Goal: Information Seeking & Learning: Learn about a topic

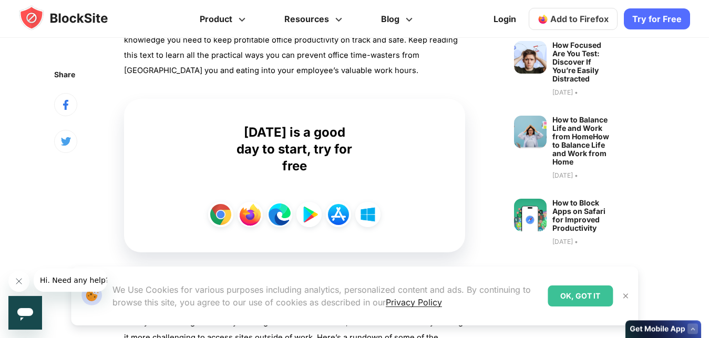
scroll to position [563, 0]
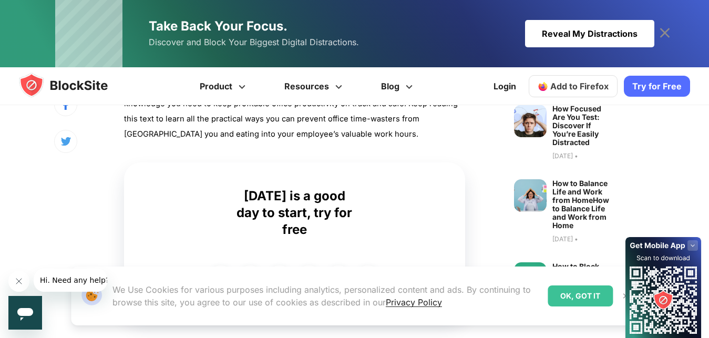
click at [587, 293] on div "OK, GOT IT" at bounding box center [580, 295] width 65 height 21
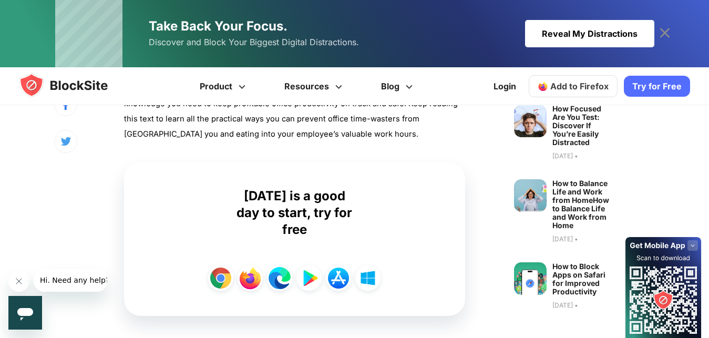
click at [668, 37] on icon at bounding box center [665, 33] width 10 height 10
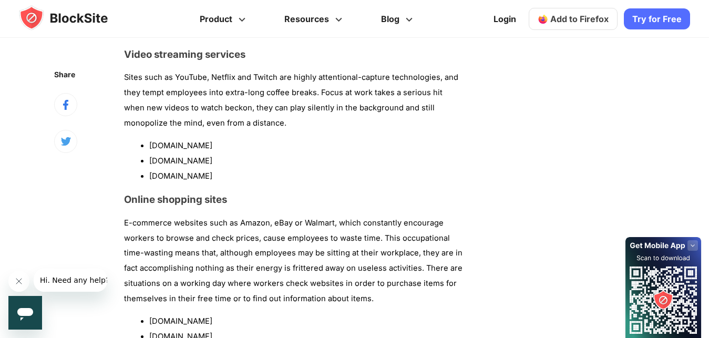
scroll to position [1039, 0]
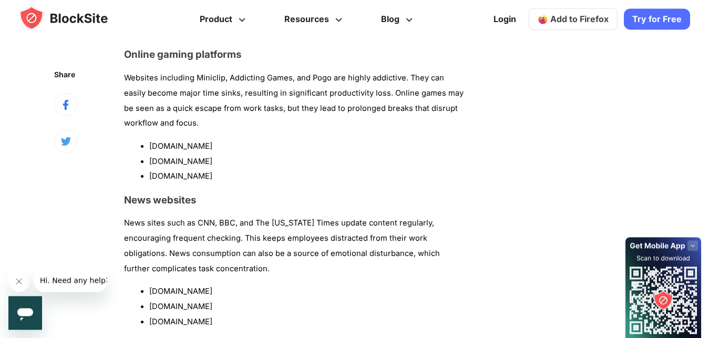
scroll to position [1359, 0]
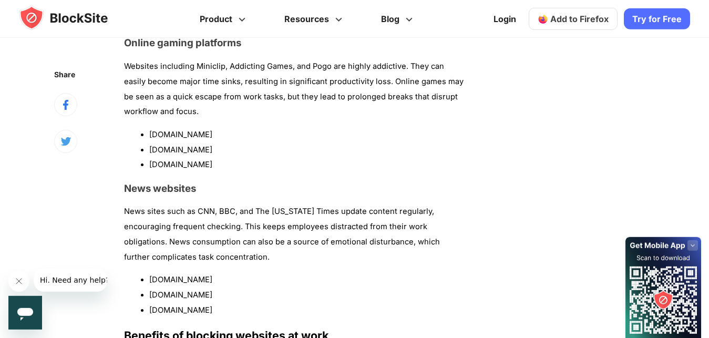
click at [670, 122] on div "Share Nov 3, 2024 • The Top List of Sites to Block at Work Distractions caused …" at bounding box center [354, 323] width 671 height 3167
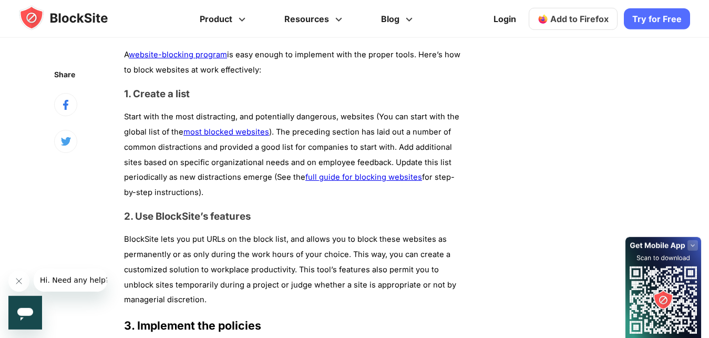
scroll to position [2154, 0]
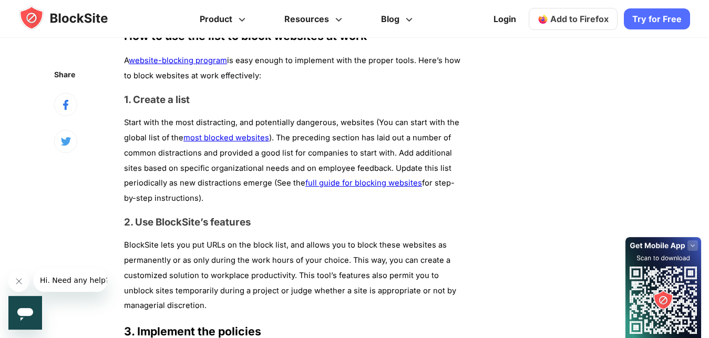
click at [239, 121] on p "Start with the most distracting, and potentially dangerous, websites (You can s…" at bounding box center [294, 160] width 341 height 91
click at [236, 133] on link "most blocked websites" at bounding box center [226, 137] width 86 height 9
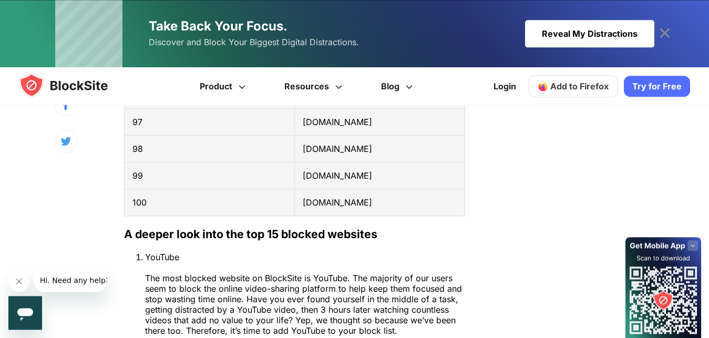
scroll to position [3815, 0]
